Goal: Task Accomplishment & Management: Complete application form

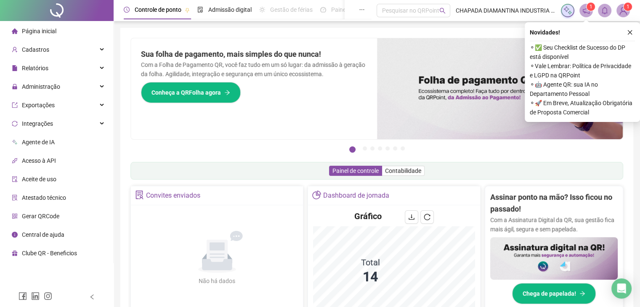
click at [627, 35] on button "button" at bounding box center [630, 32] width 10 height 10
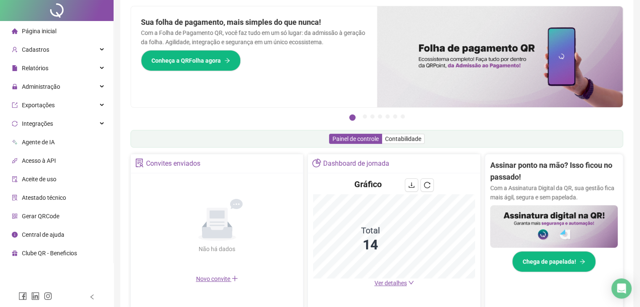
scroll to position [84, 0]
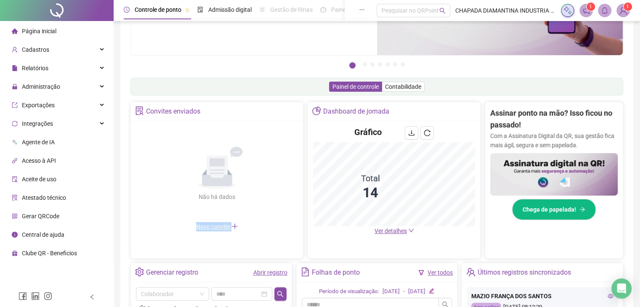
drag, startPoint x: 274, startPoint y: 228, endPoint x: 269, endPoint y: 257, distance: 29.4
click at [268, 250] on div "Convites enviados Não há dados Não há dados Novo convite" at bounding box center [216, 180] width 173 height 157
drag, startPoint x: 277, startPoint y: 280, endPoint x: 276, endPoint y: 273, distance: 6.9
click at [278, 278] on div "Gerenciar registro Abrir registro" at bounding box center [211, 272] width 161 height 19
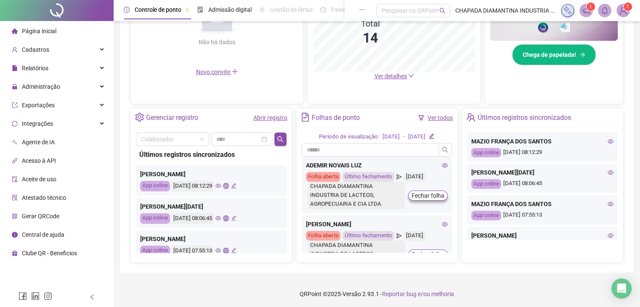
scroll to position [240, 0]
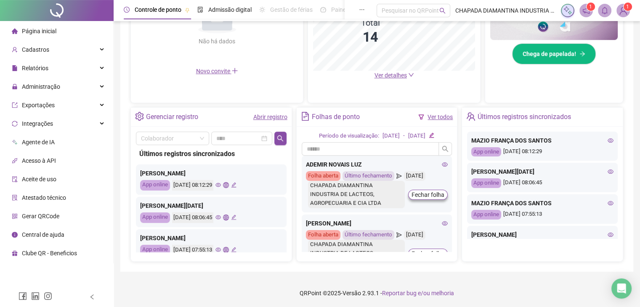
click at [269, 120] on link "Abrir registro" at bounding box center [270, 117] width 34 height 7
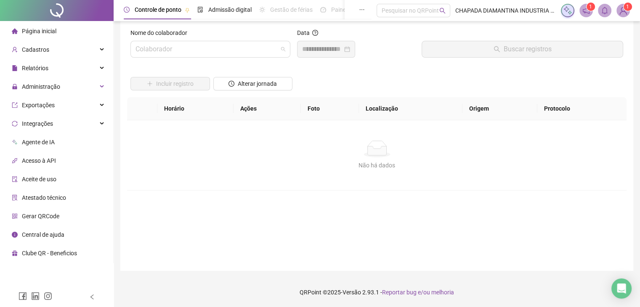
drag, startPoint x: 267, startPoint y: 50, endPoint x: 273, endPoint y: 67, distance: 17.4
click at [268, 51] on input "search" at bounding box center [206, 49] width 142 height 16
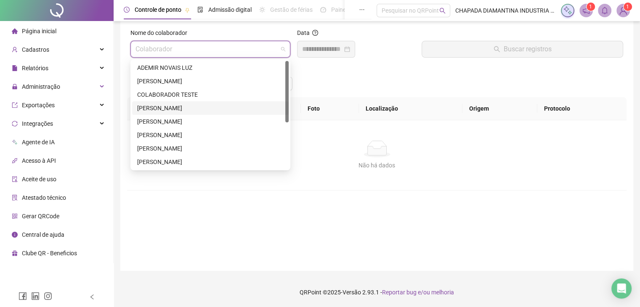
click at [200, 104] on div "[PERSON_NAME] [PERSON_NAME]" at bounding box center [210, 108] width 146 height 9
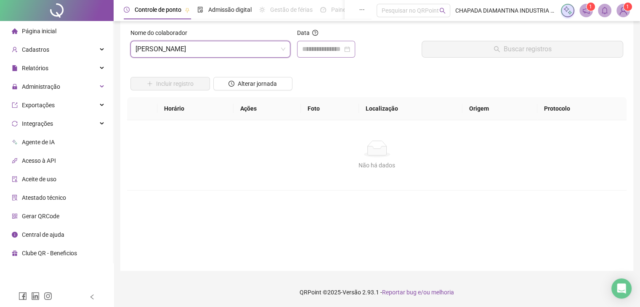
click at [350, 47] on div at bounding box center [326, 49] width 48 height 10
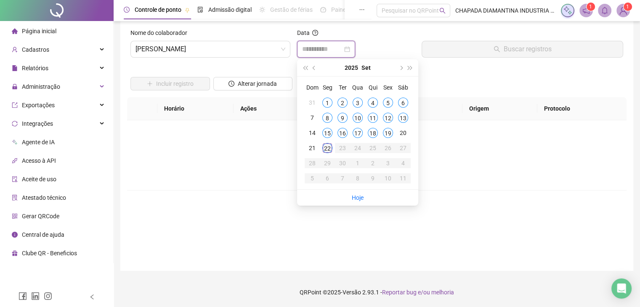
type input "**********"
click at [329, 150] on div "22" at bounding box center [327, 148] width 10 height 10
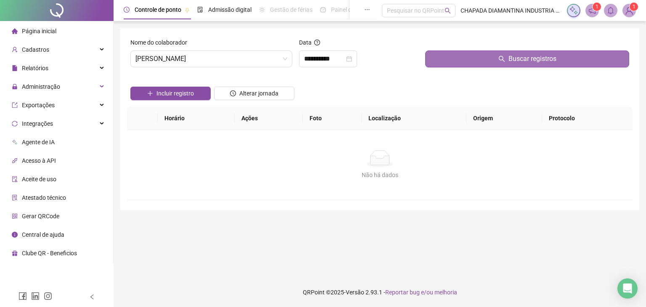
click at [433, 64] on button "Buscar registros" at bounding box center [527, 58] width 204 height 17
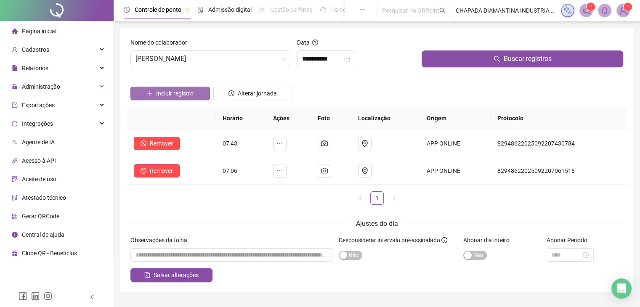
click at [190, 88] on button "Incluir registro" at bounding box center [170, 93] width 80 height 13
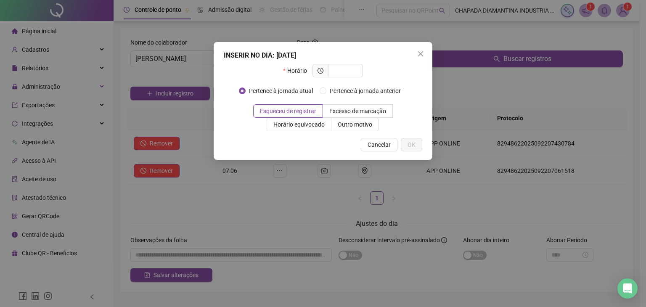
drag, startPoint x: 340, startPoint y: 69, endPoint x: 307, endPoint y: 71, distance: 32.9
click at [307, 71] on div "Horário" at bounding box center [323, 70] width 80 height 13
type input "*****"
click at [412, 145] on span "OK" at bounding box center [412, 144] width 8 height 9
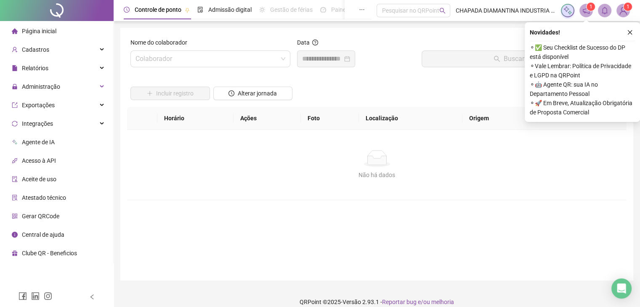
click at [631, 32] on icon "close" at bounding box center [630, 32] width 6 height 6
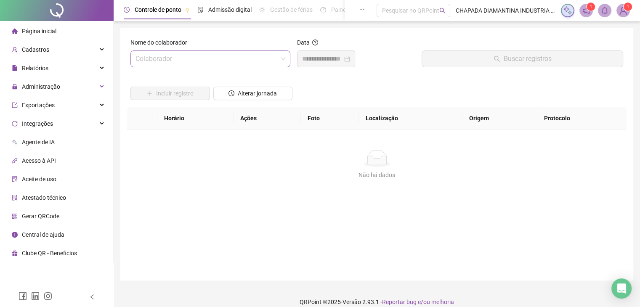
click at [277, 53] on input "search" at bounding box center [206, 59] width 142 height 16
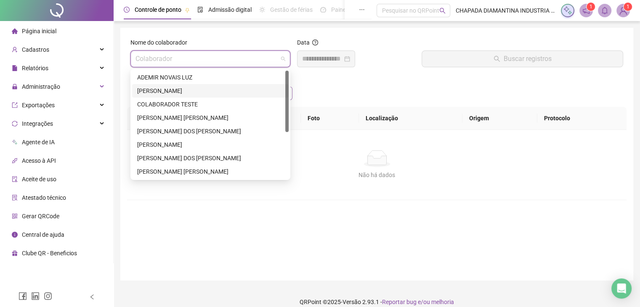
click at [246, 92] on div "[PERSON_NAME]" at bounding box center [210, 90] width 146 height 9
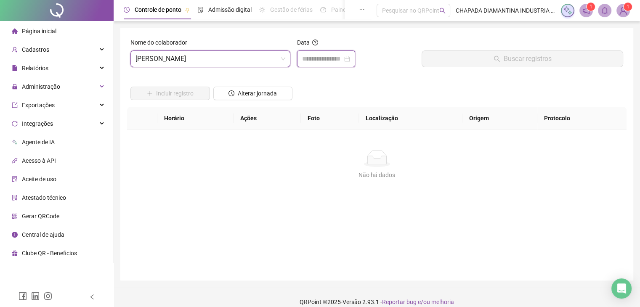
click at [340, 57] on input at bounding box center [322, 59] width 40 height 10
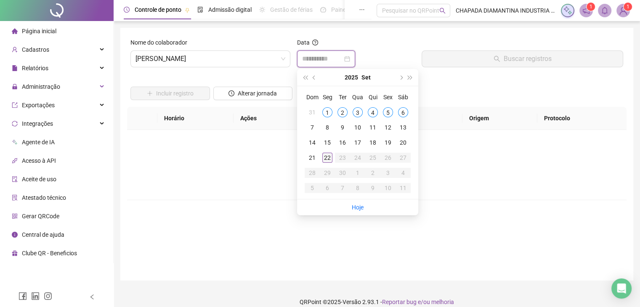
type input "**********"
click at [327, 157] on div "22" at bounding box center [327, 158] width 10 height 10
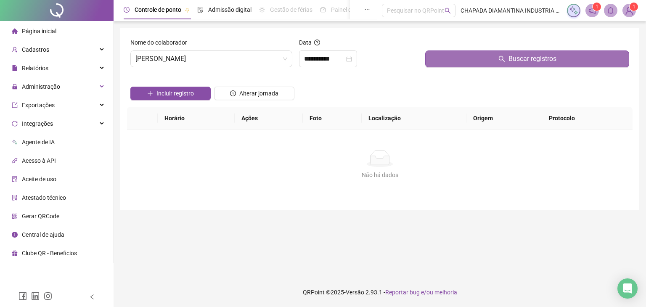
click at [524, 58] on span "Buscar registros" at bounding box center [533, 59] width 48 height 10
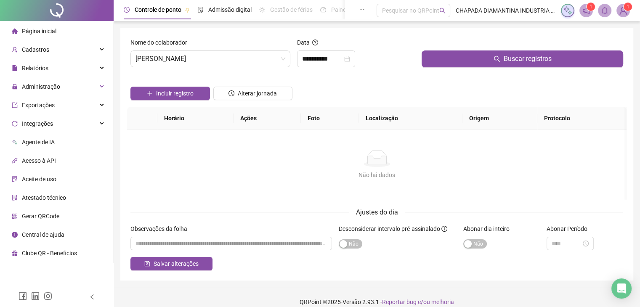
click at [194, 85] on div at bounding box center [170, 80] width 80 height 13
click at [199, 95] on button "Incluir registro" at bounding box center [170, 93] width 80 height 13
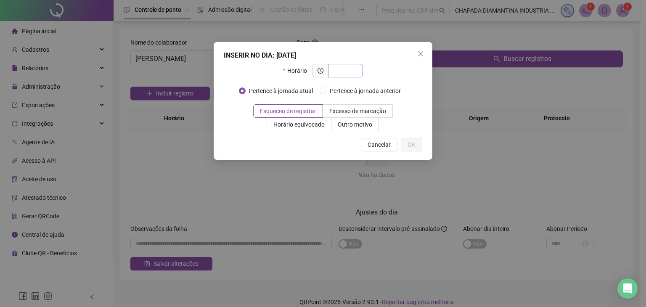
drag, startPoint x: 350, startPoint y: 71, endPoint x: 347, endPoint y: 75, distance: 5.5
click at [348, 74] on input "text" at bounding box center [344, 70] width 23 height 9
type input "*****"
click at [414, 140] on span "OK" at bounding box center [412, 144] width 8 height 9
